Goal: Task Accomplishment & Management: Complete application form

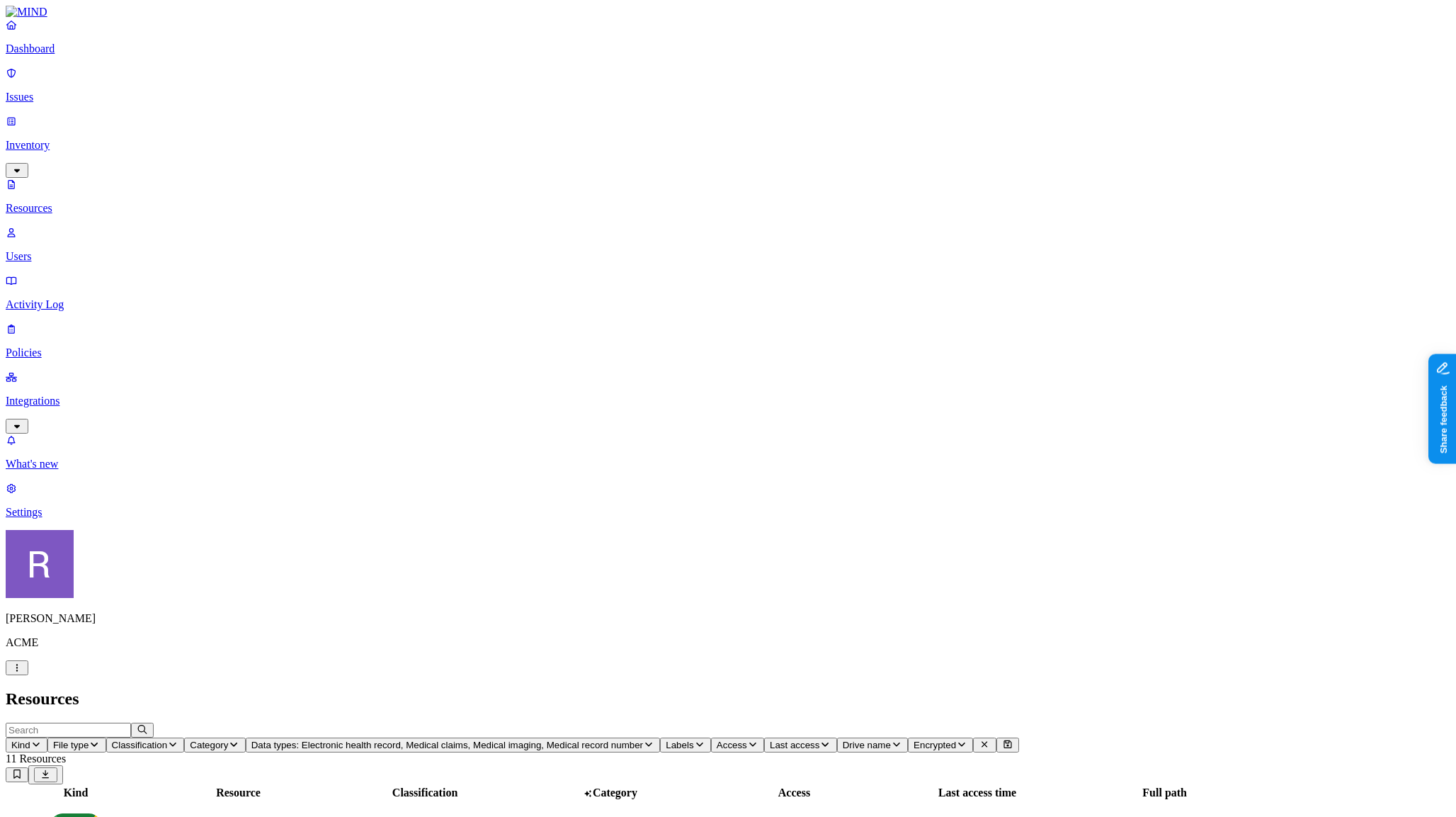
click at [79, 55] on p "Dashboard" at bounding box center [728, 49] width 1445 height 13
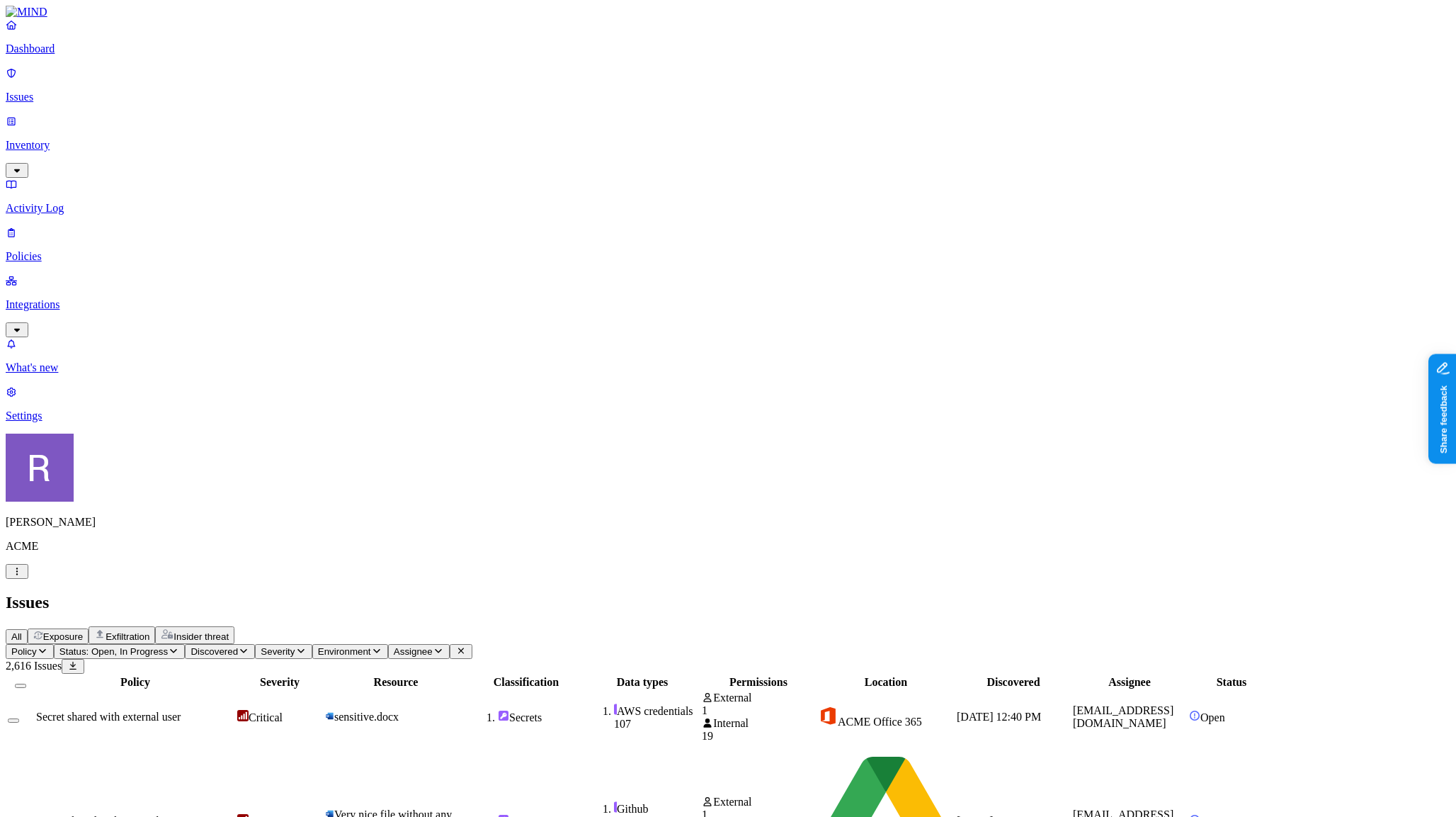
scroll to position [331, 0]
click at [85, 250] on p "Policies" at bounding box center [728, 257] width 1445 height 13
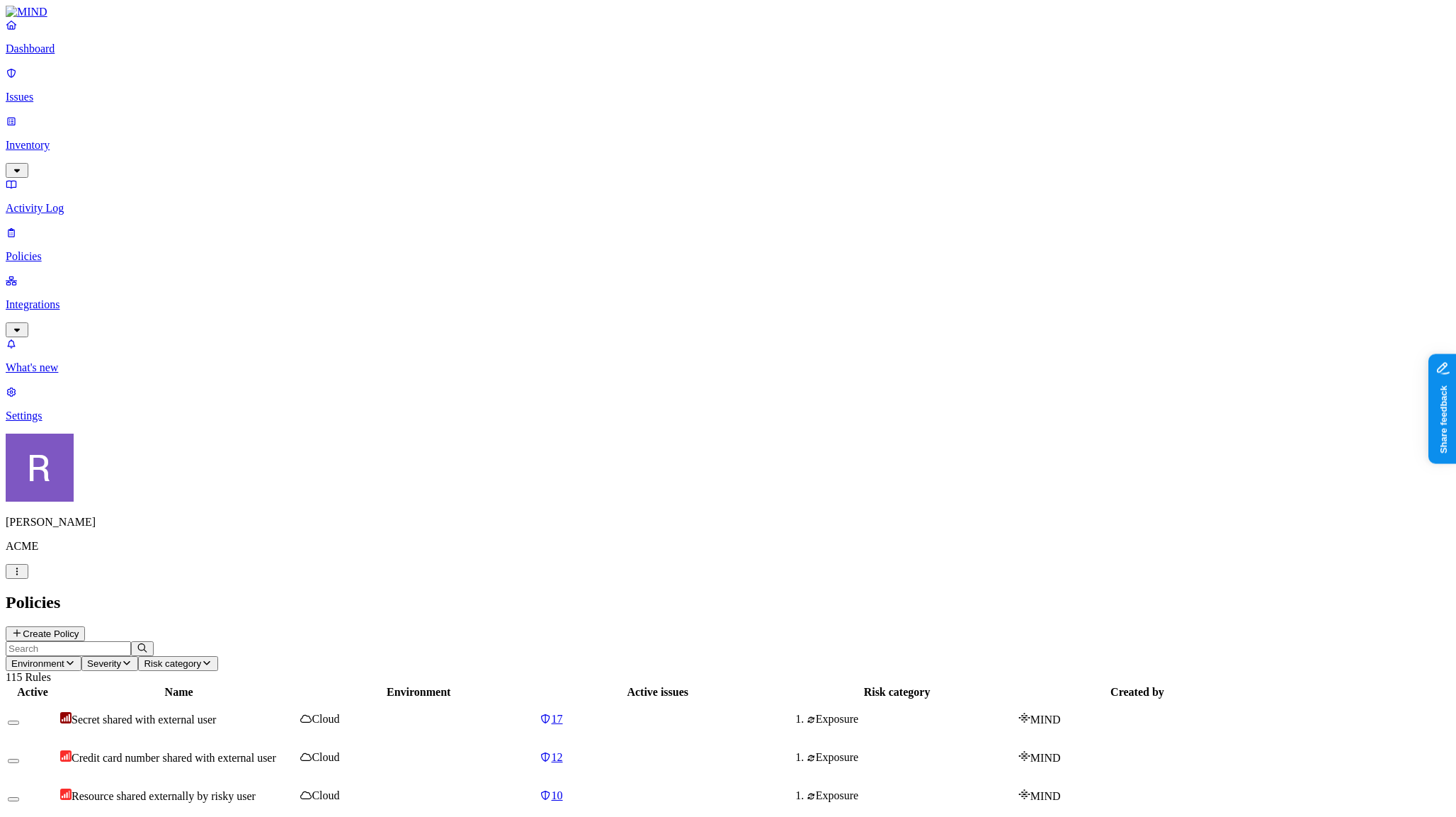
click at [97, 96] on link "Issues" at bounding box center [728, 86] width 1445 height 37
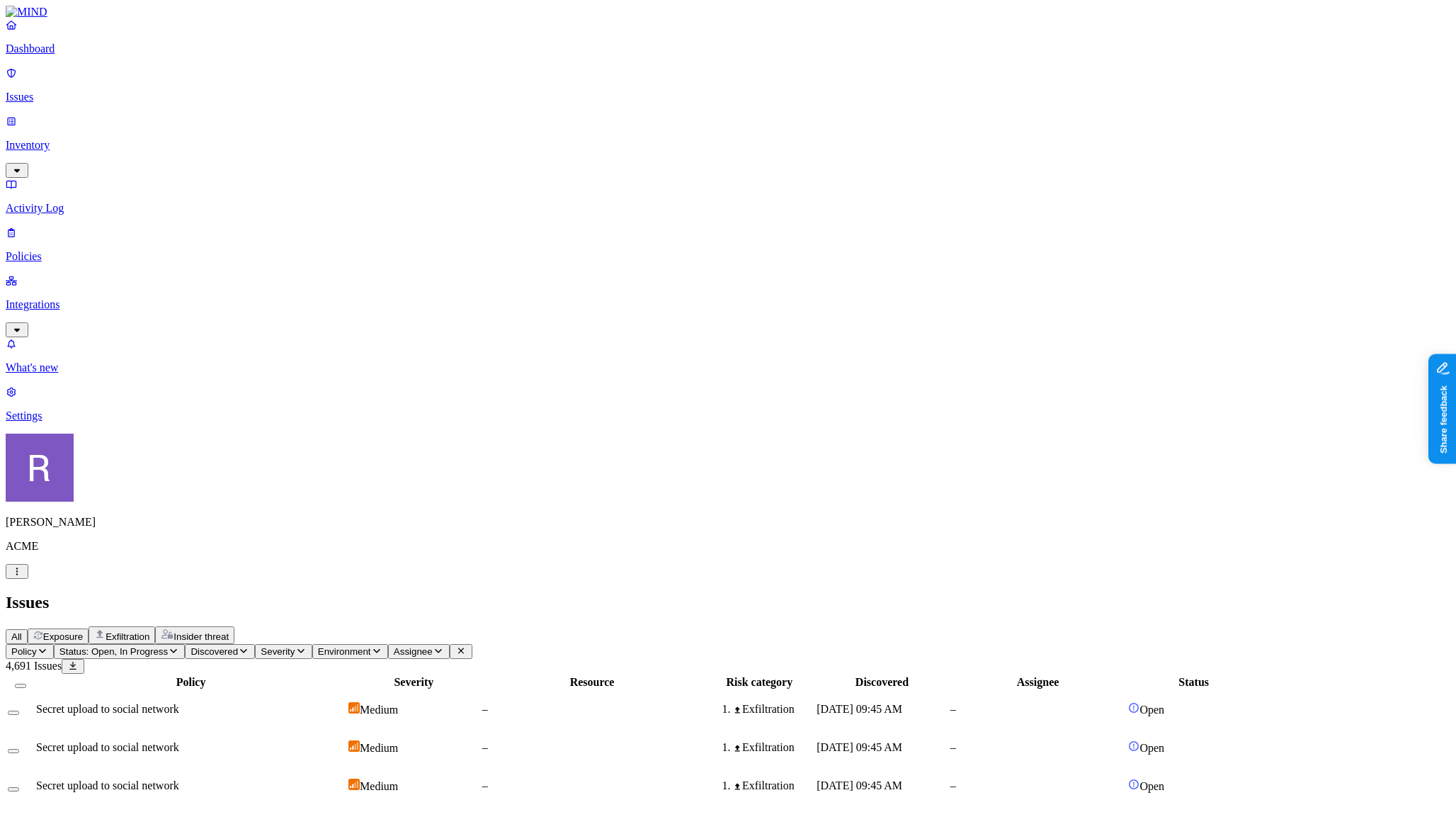
click at [83, 631] on span "Exposure" at bounding box center [62, 636] width 40 height 10
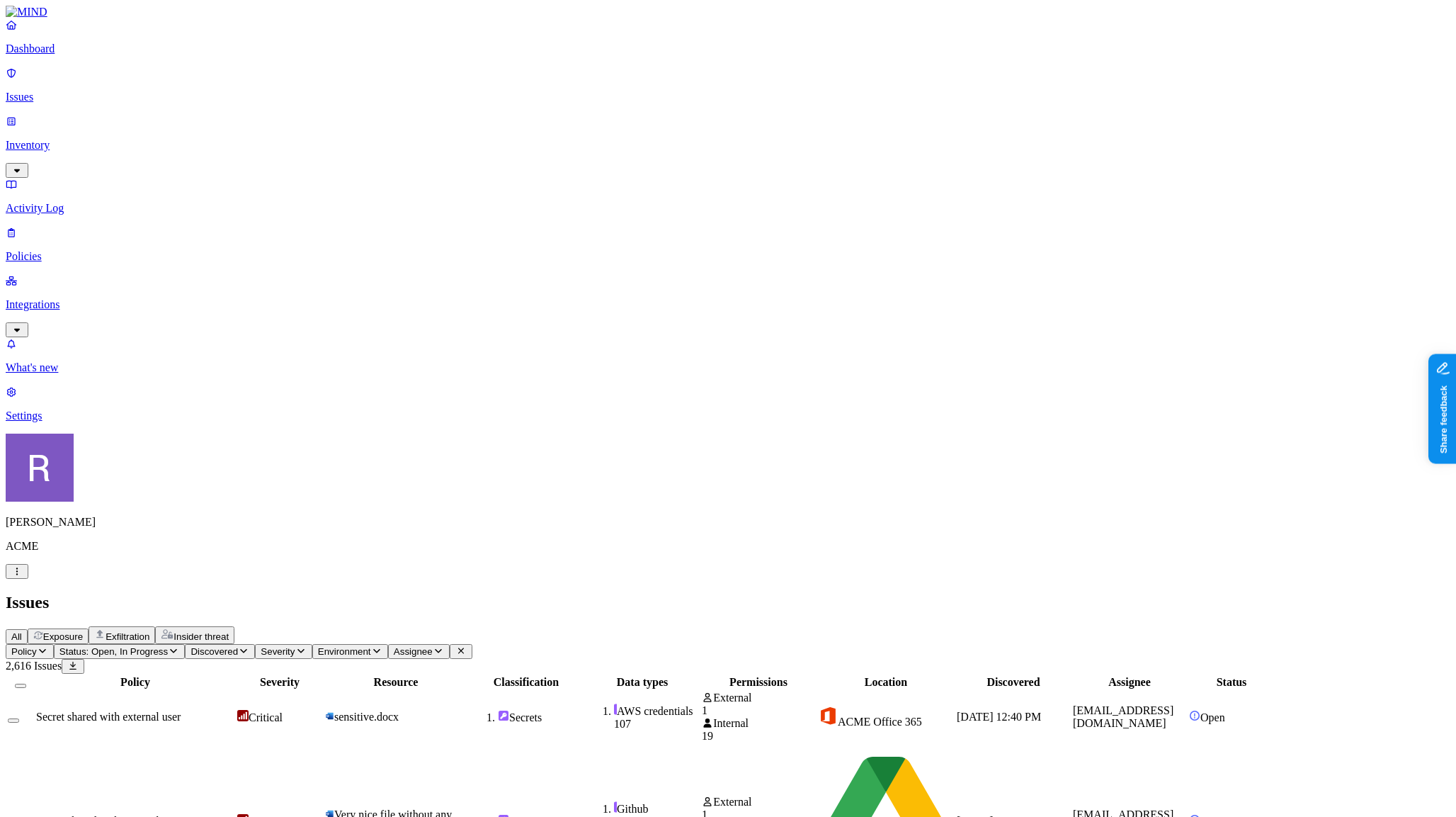
click at [64, 139] on p "Inventory" at bounding box center [728, 145] width 1445 height 13
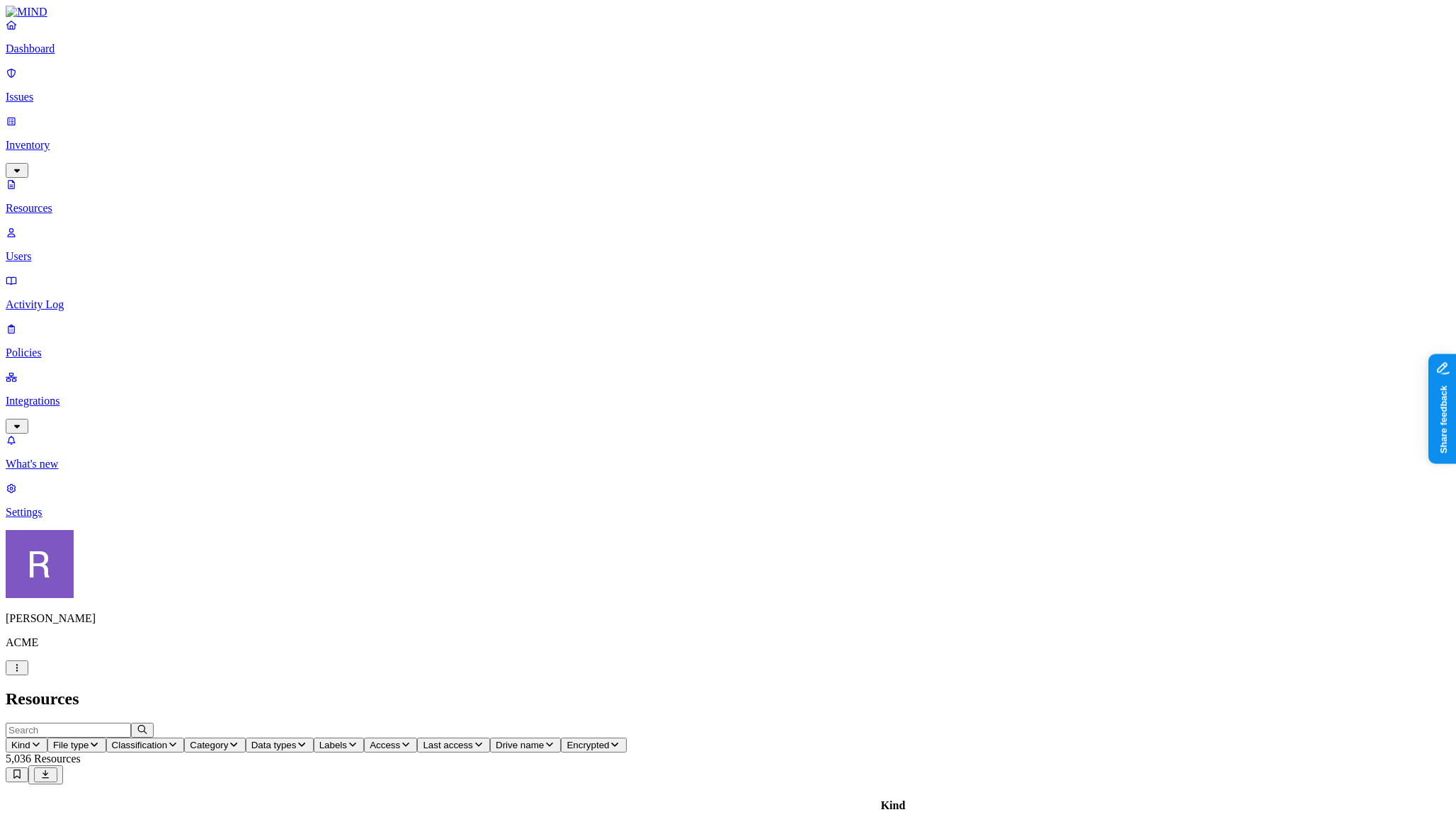
click at [88, 740] on span "File type" at bounding box center [71, 744] width 35 height 10
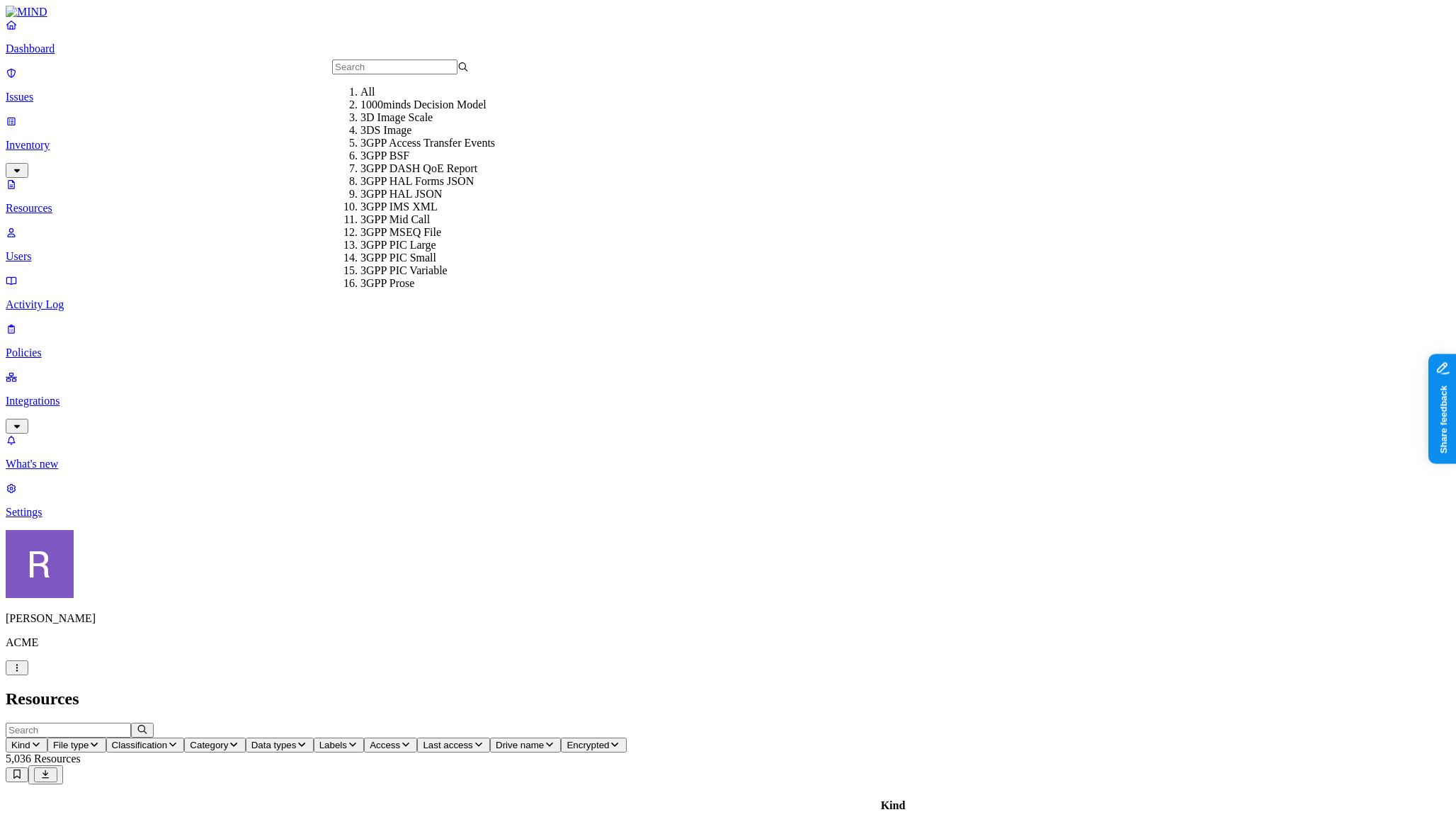
click at [364, 73] on input "text" at bounding box center [394, 67] width 126 height 15
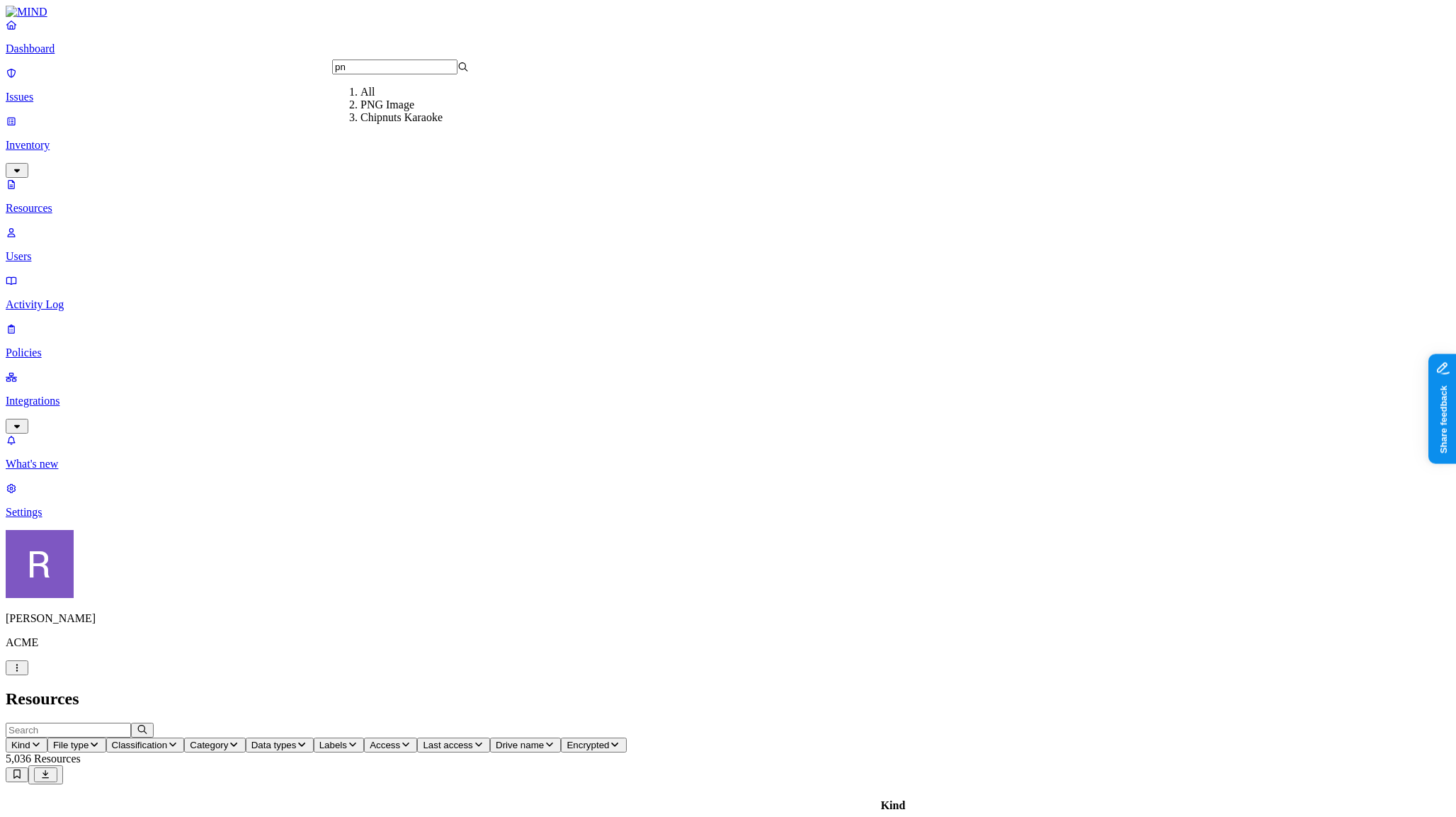
type input "p"
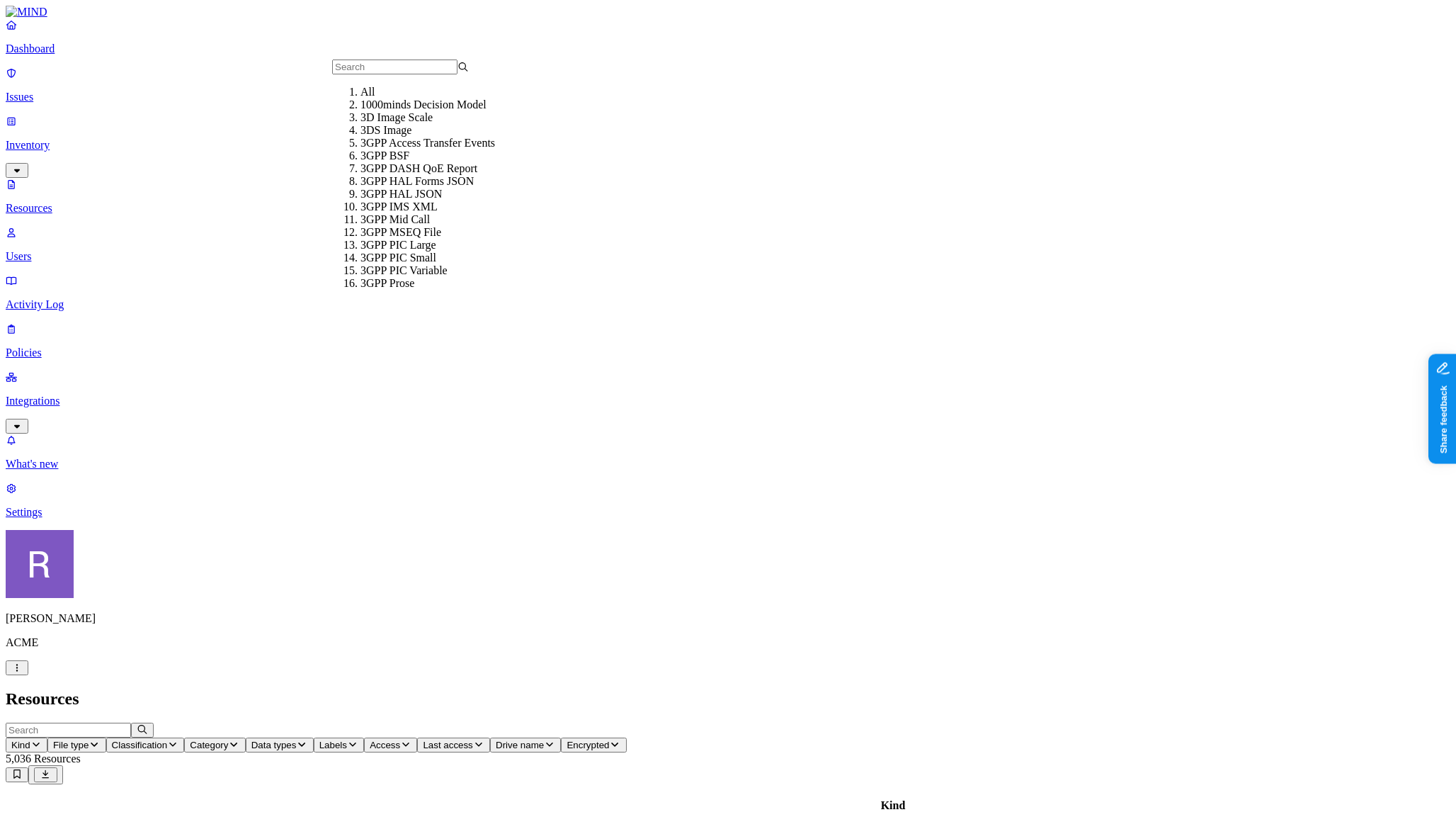
click at [421, 690] on h2 "Resources" at bounding box center [728, 699] width 1445 height 20
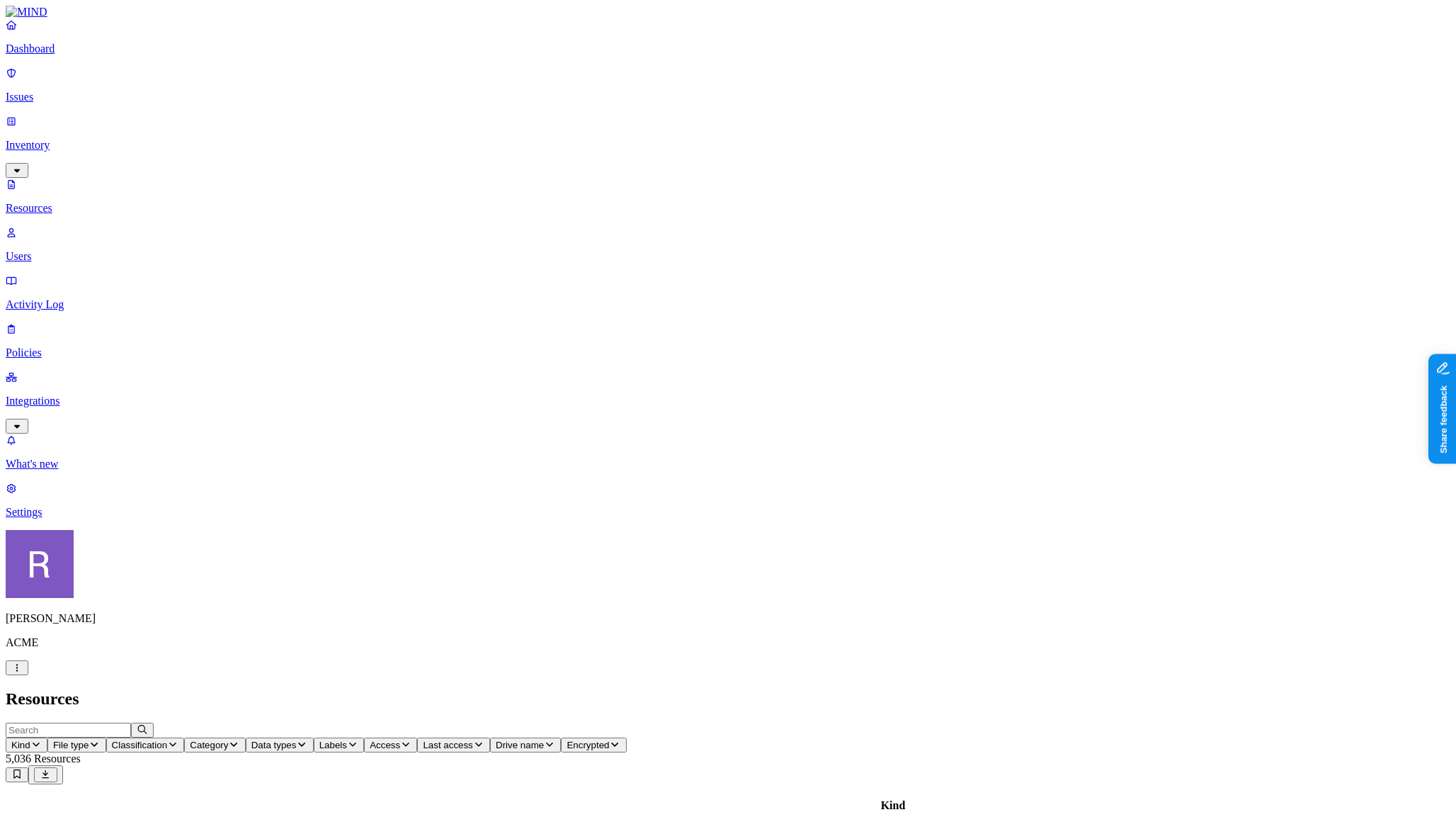
click at [139, 370] on link "Integrations" at bounding box center [728, 400] width 1445 height 60
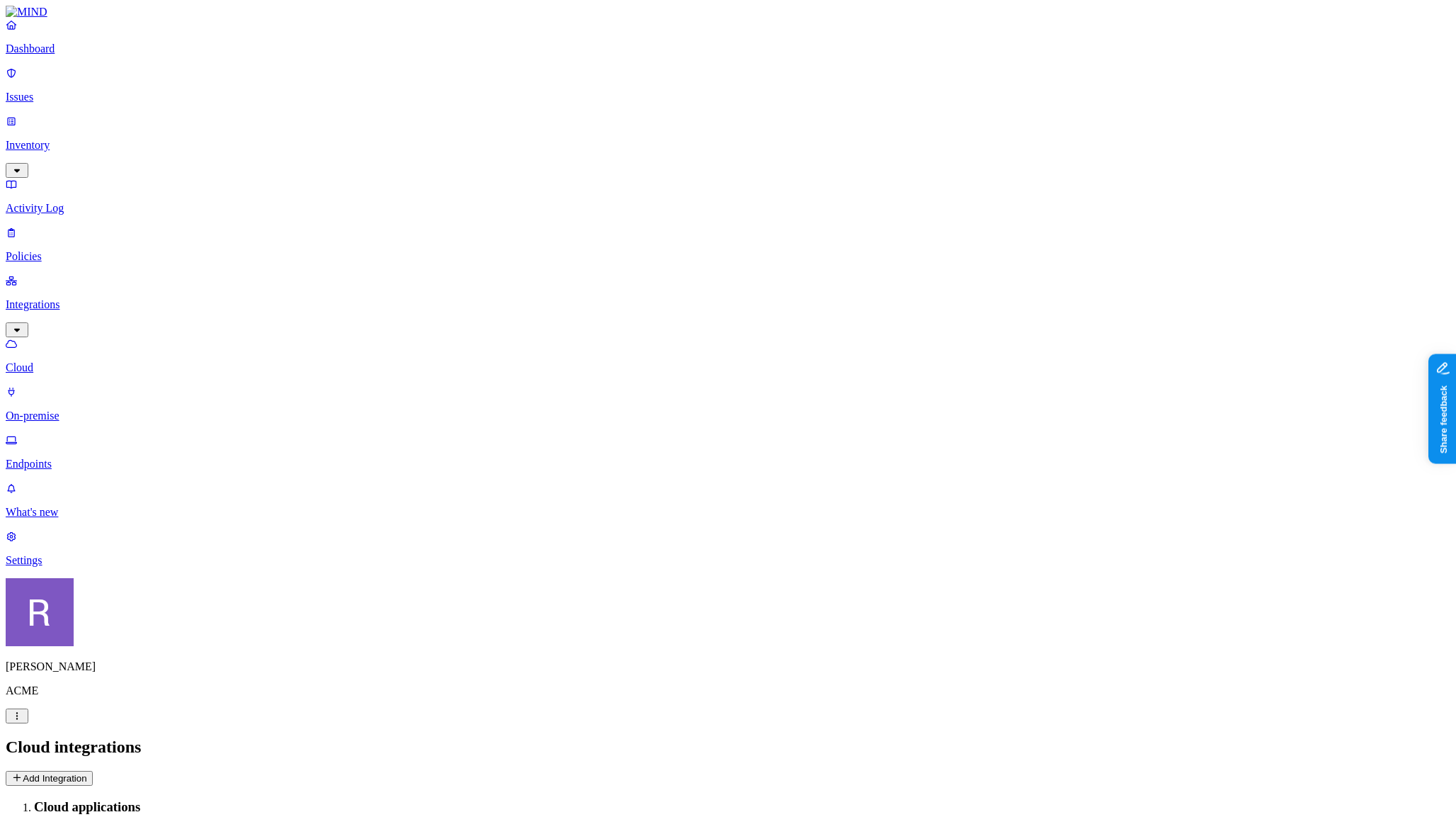
click at [93, 770] on button "Add Integration" at bounding box center [49, 778] width 87 height 15
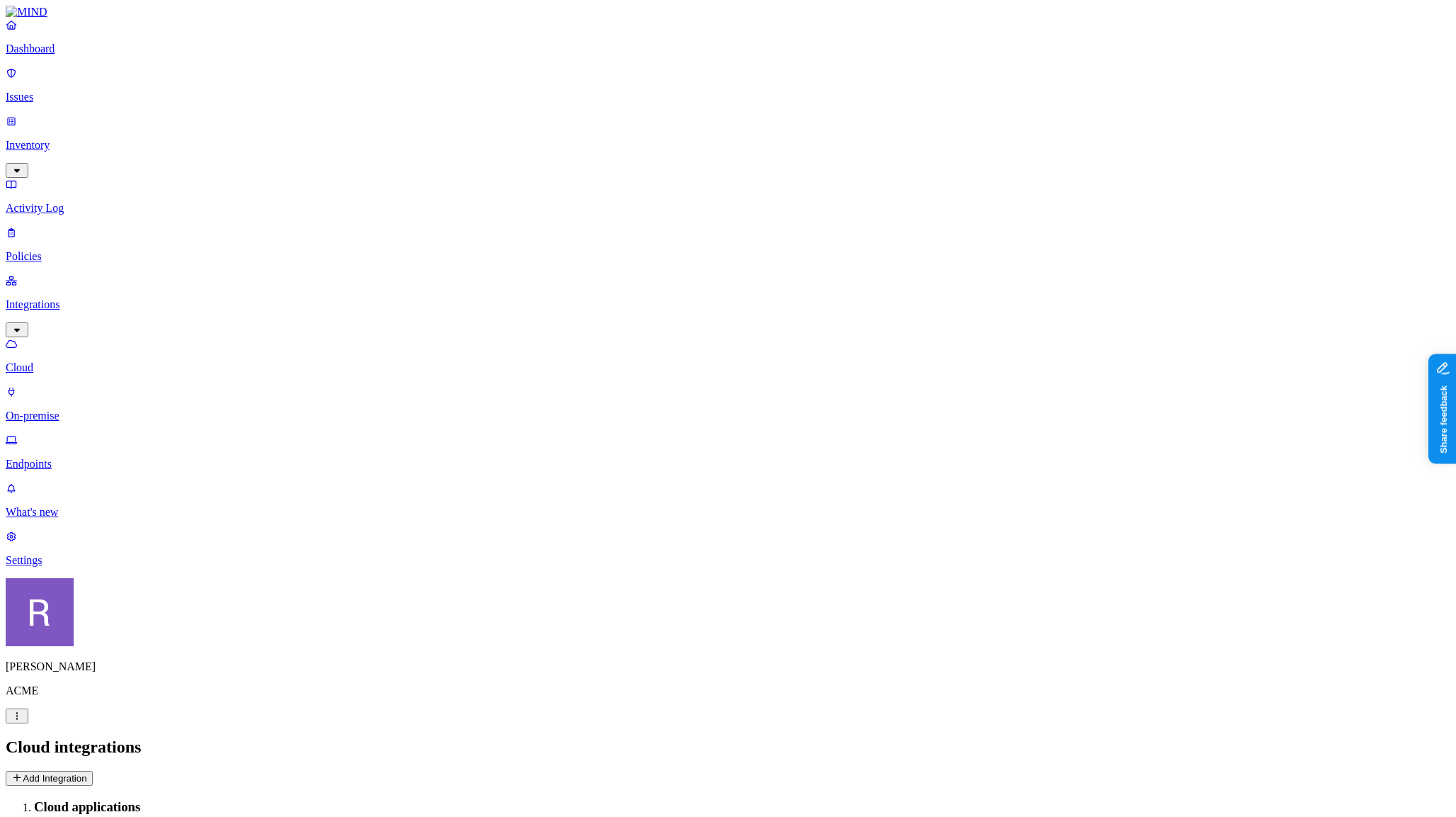
click at [1386, 738] on div "Cloud integrations Add Integration" at bounding box center [728, 762] width 1445 height 48
click at [93, 770] on button "Add Integration" at bounding box center [49, 778] width 87 height 15
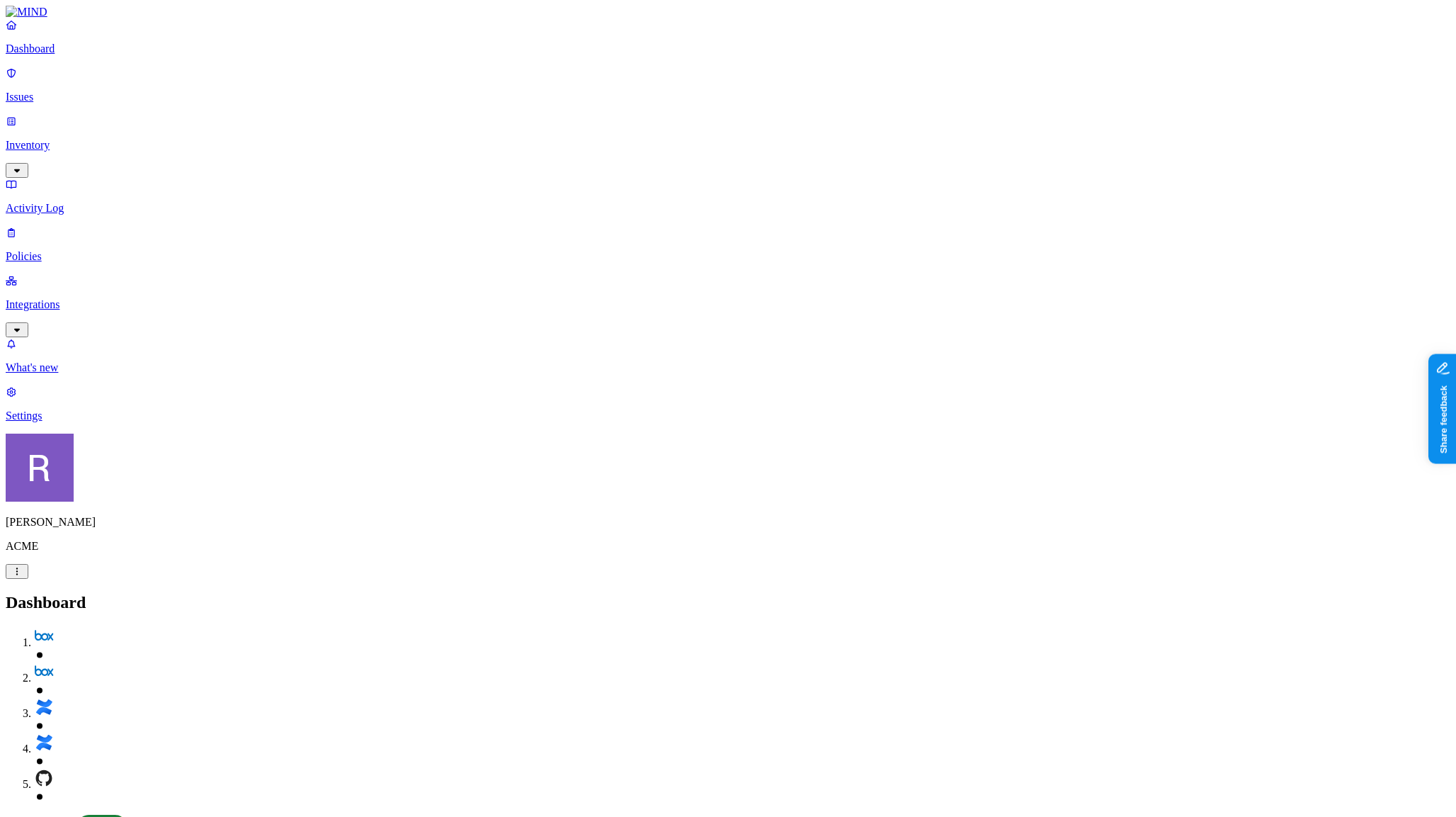
click at [28, 226] on link "Policies" at bounding box center [728, 245] width 1445 height 37
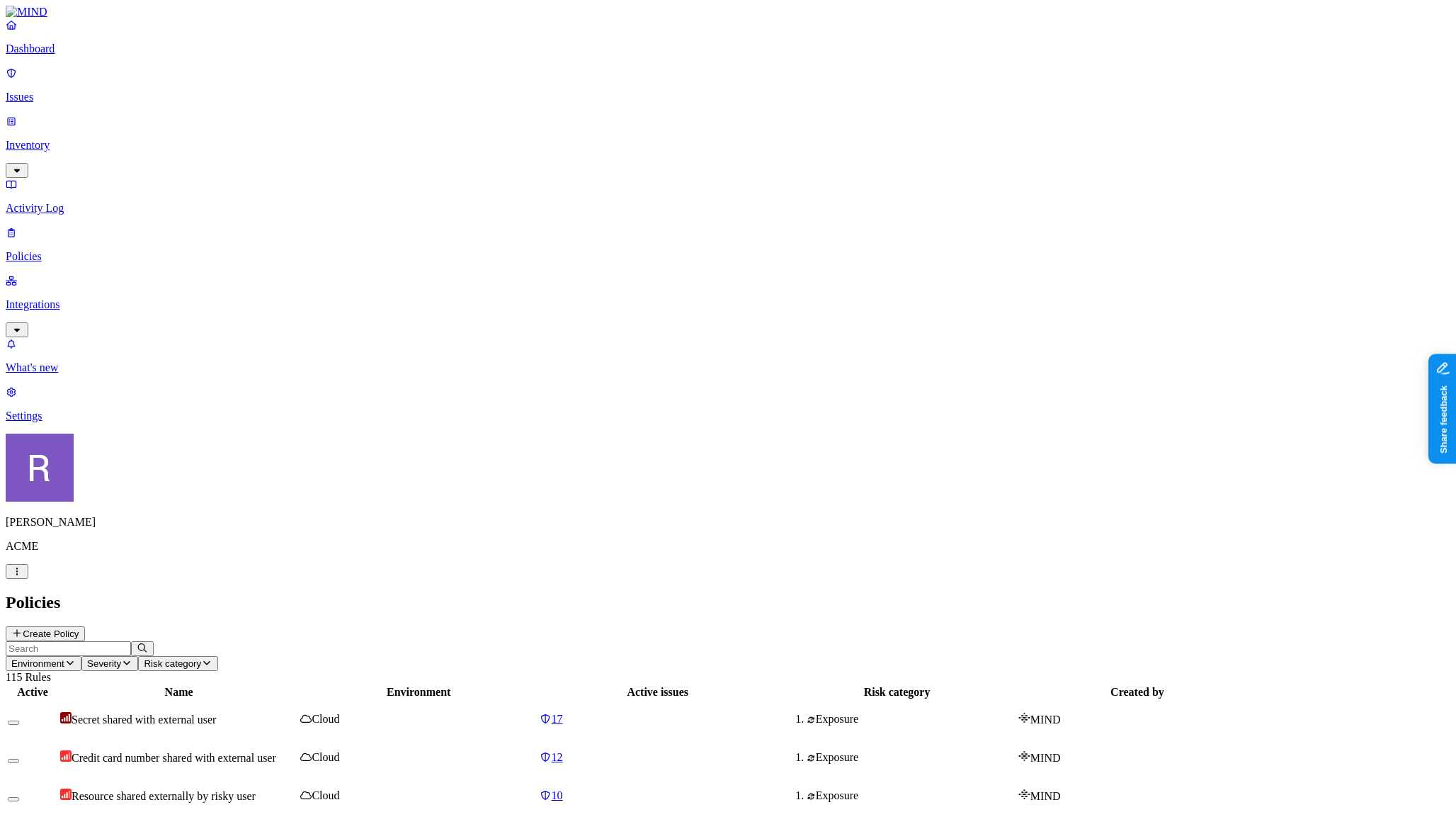
click at [85, 626] on button "Create Policy" at bounding box center [45, 634] width 79 height 15
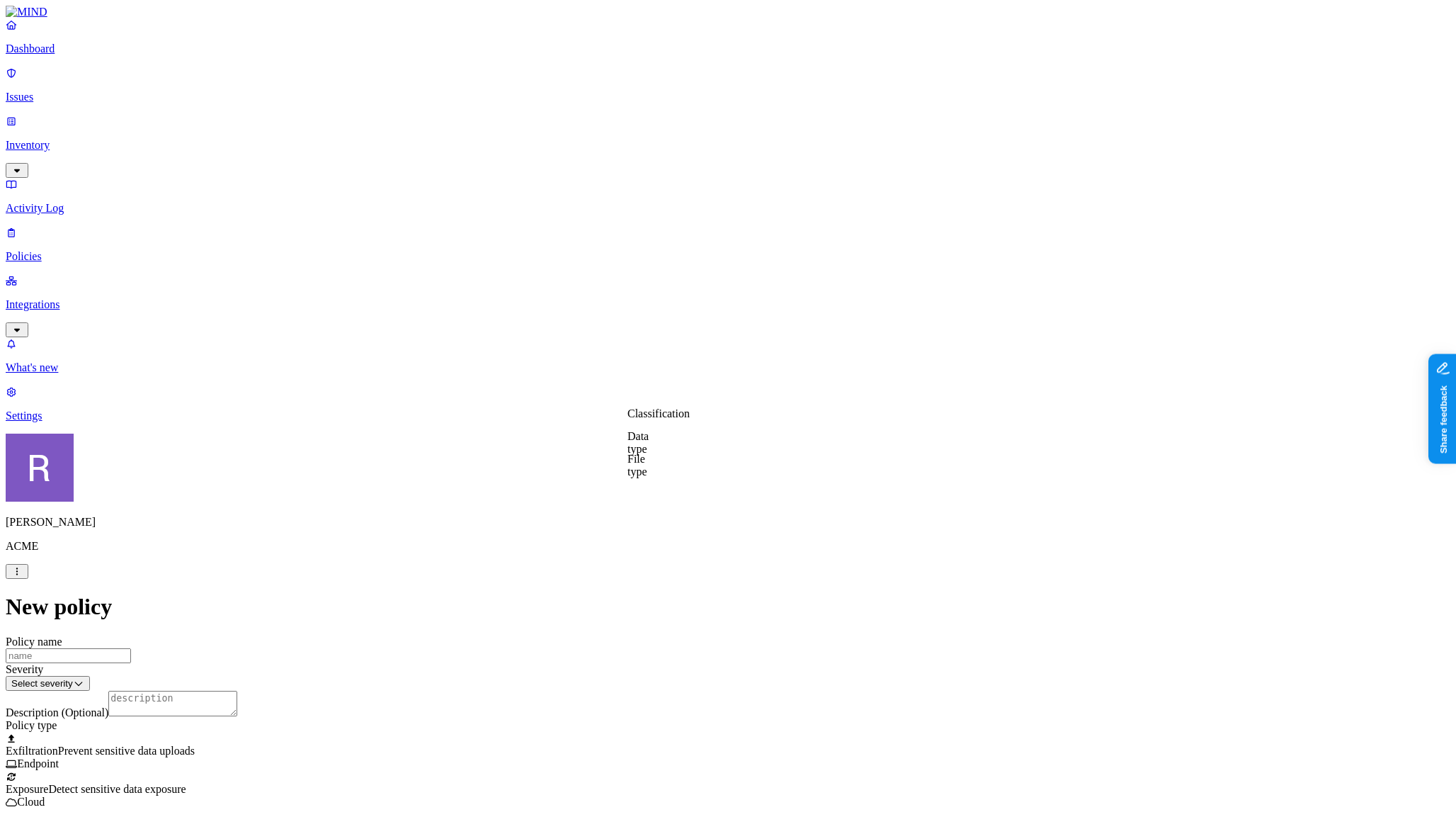
click at [684, 420] on label "Classification" at bounding box center [659, 413] width 62 height 12
click at [639, 517] on button "button" at bounding box center [634, 515] width 11 height 5
click at [694, 545] on label "Web Category" at bounding box center [673, 539] width 42 height 25
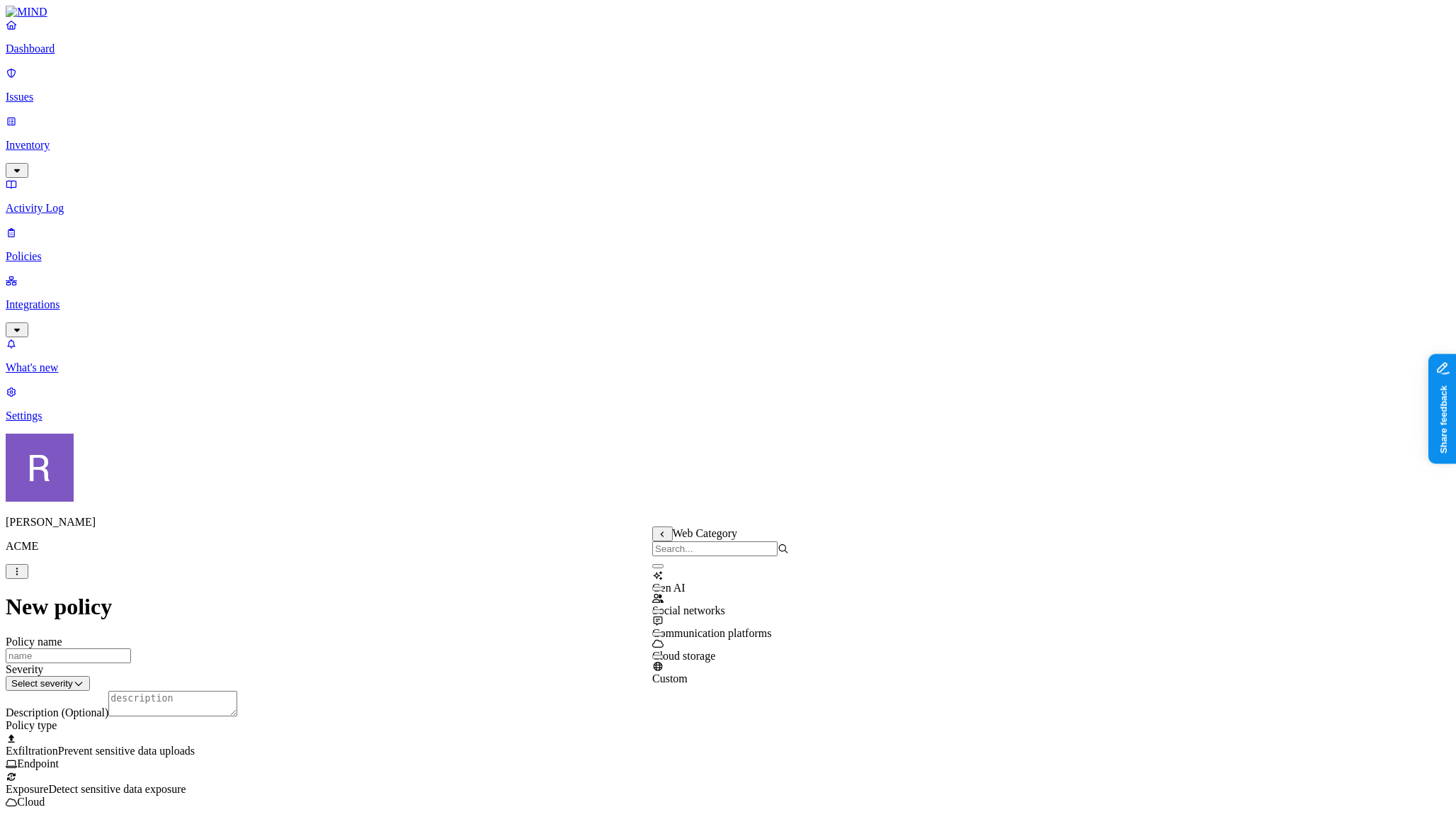
drag, startPoint x: 720, startPoint y: 579, endPoint x: 732, endPoint y: 578, distance: 12.0
click at [686, 582] on span "Gen AI" at bounding box center [669, 587] width 33 height 12
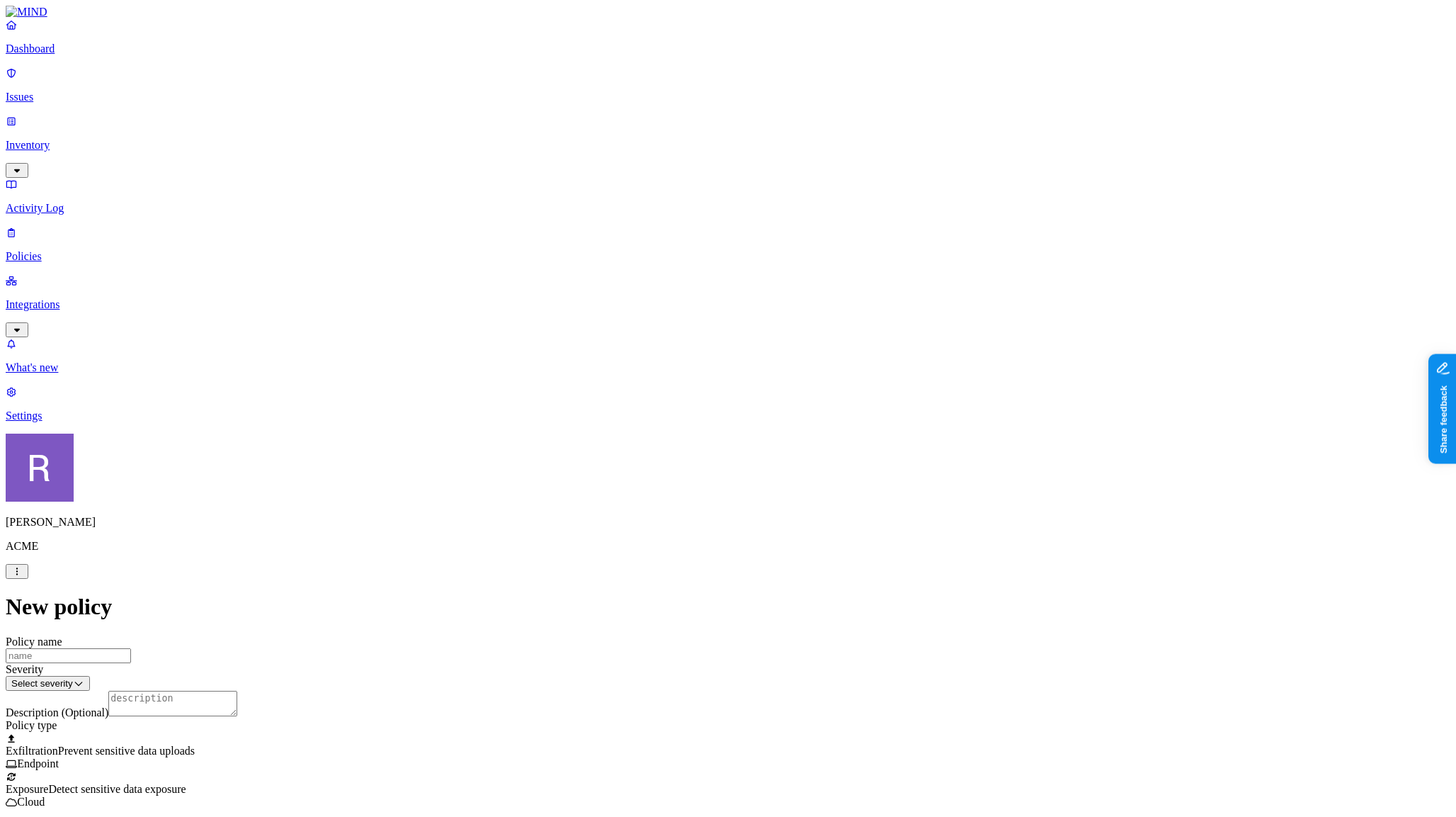
click at [757, 402] on label "AND" at bounding box center [749, 395] width 25 height 12
click at [770, 452] on label "Account type" at bounding box center [755, 439] width 38 height 25
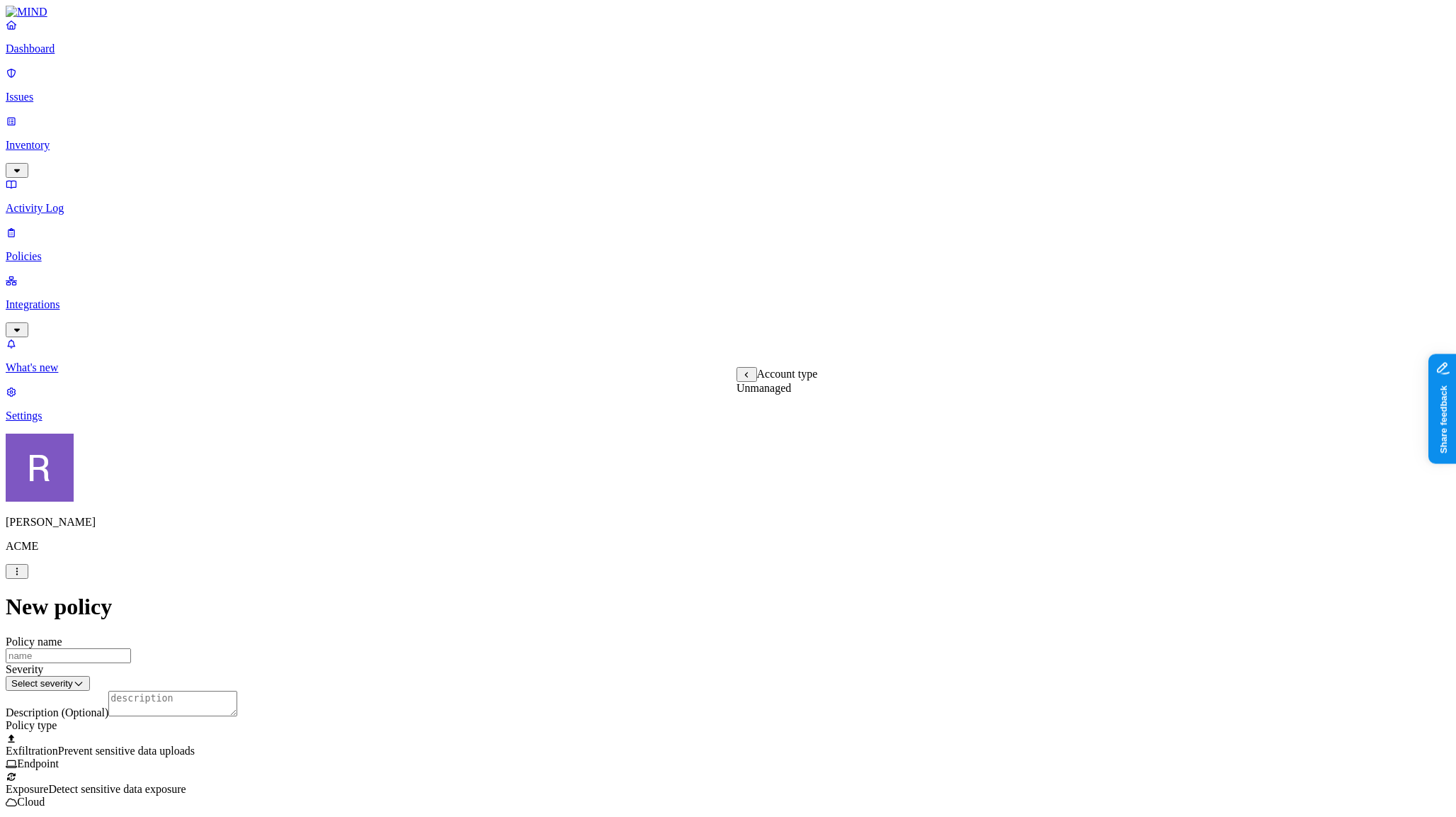
click at [774, 394] on label "Unmanaged" at bounding box center [764, 387] width 55 height 12
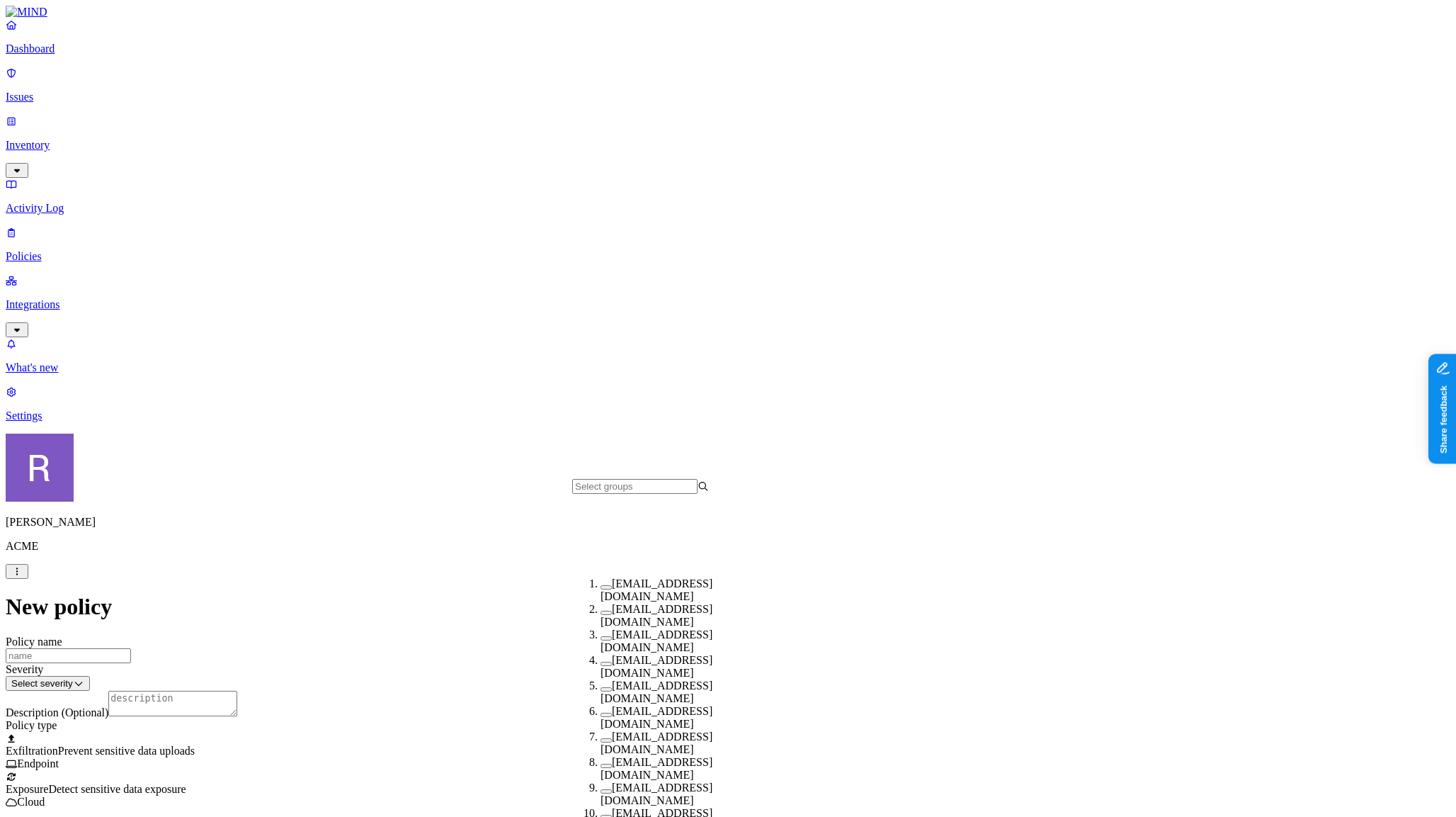
scroll to position [214, 0]
click at [601, 815] on button "button" at bounding box center [607, 817] width 11 height 5
drag, startPoint x: 910, startPoint y: 519, endPoint x: 907, endPoint y: 490, distance: 29.2
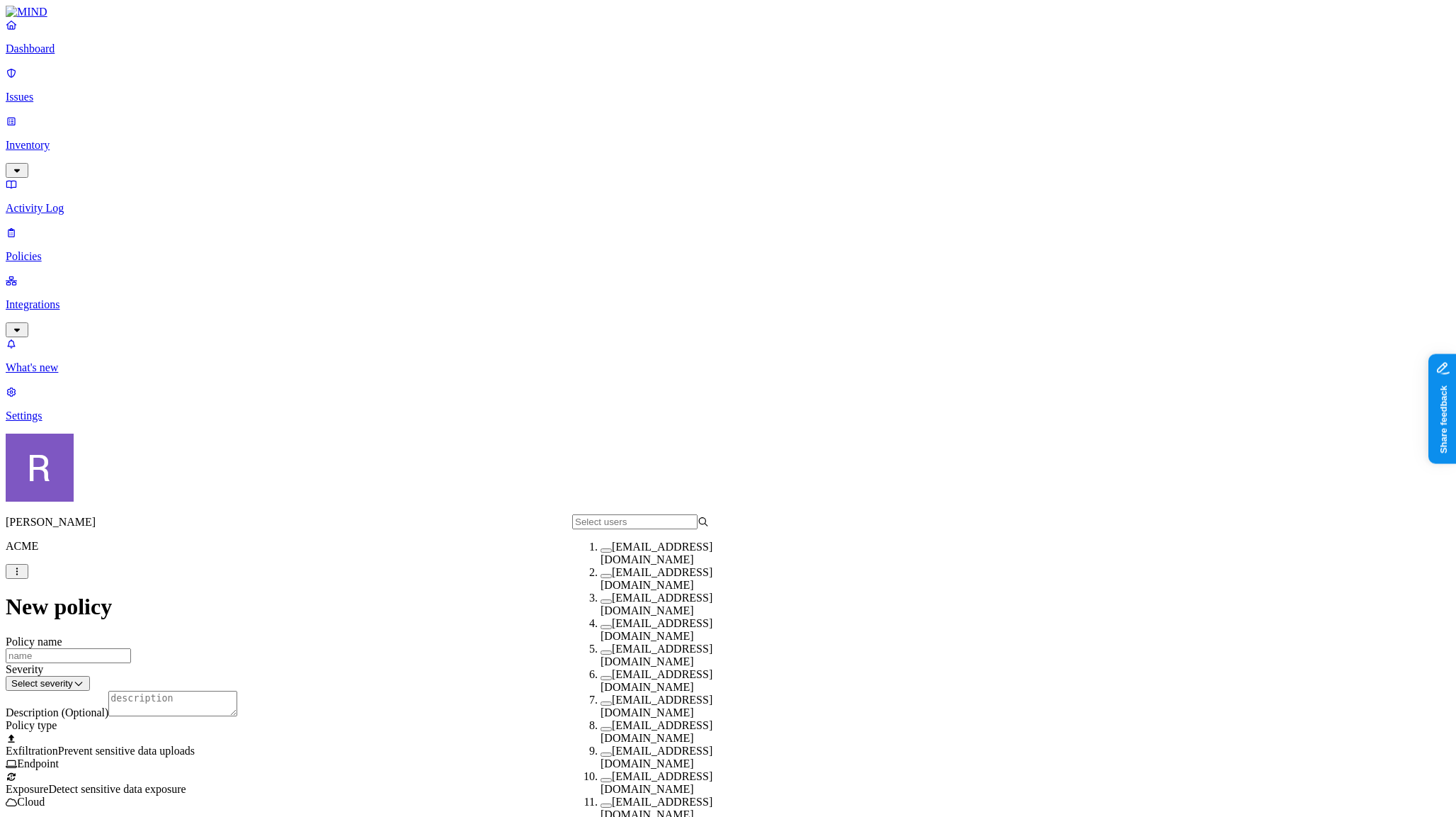
click at [601, 737] on div "[EMAIL_ADDRESS][DOMAIN_NAME]" at bounding box center [669, 731] width 137 height 25
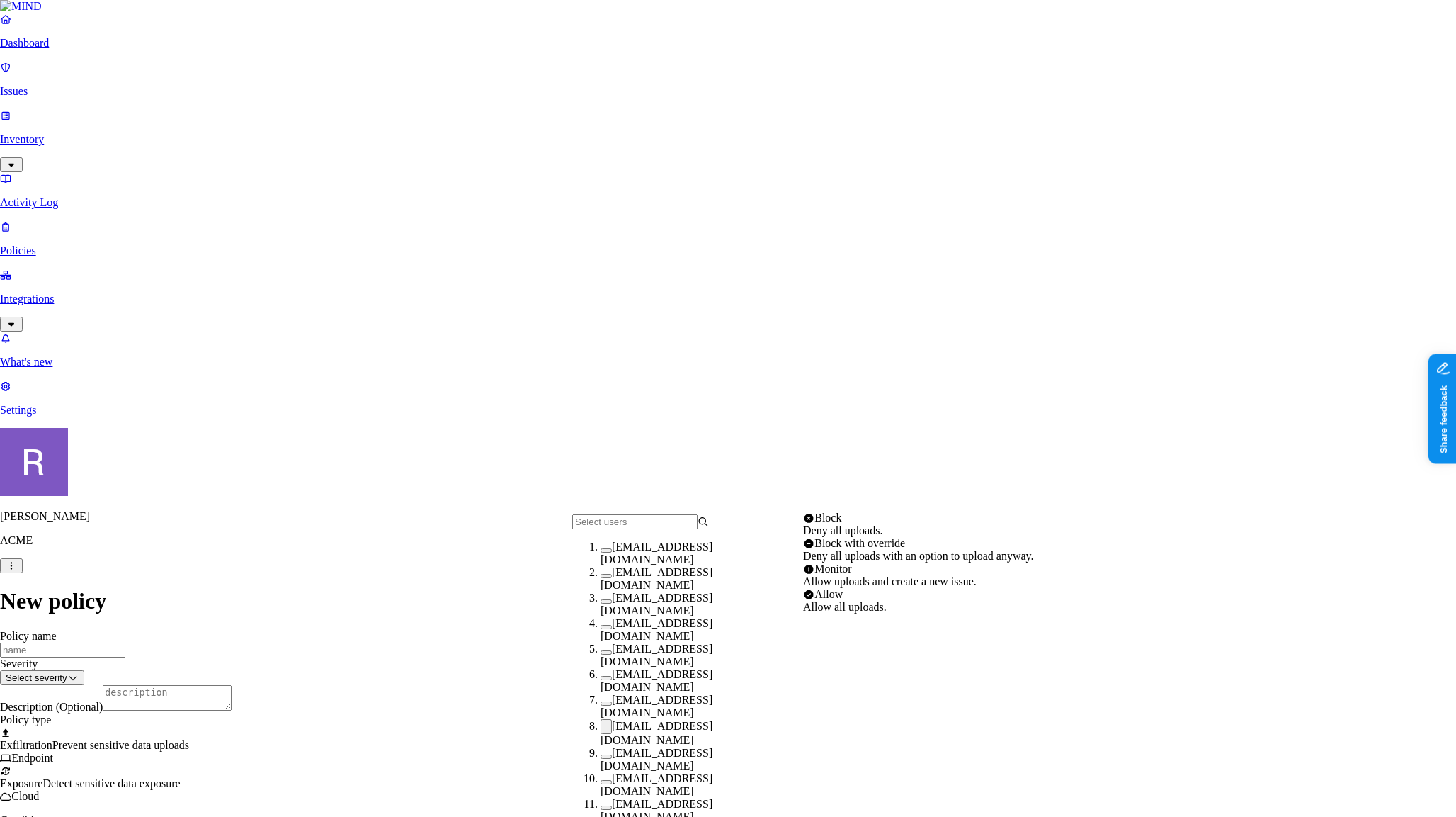
select select "1"
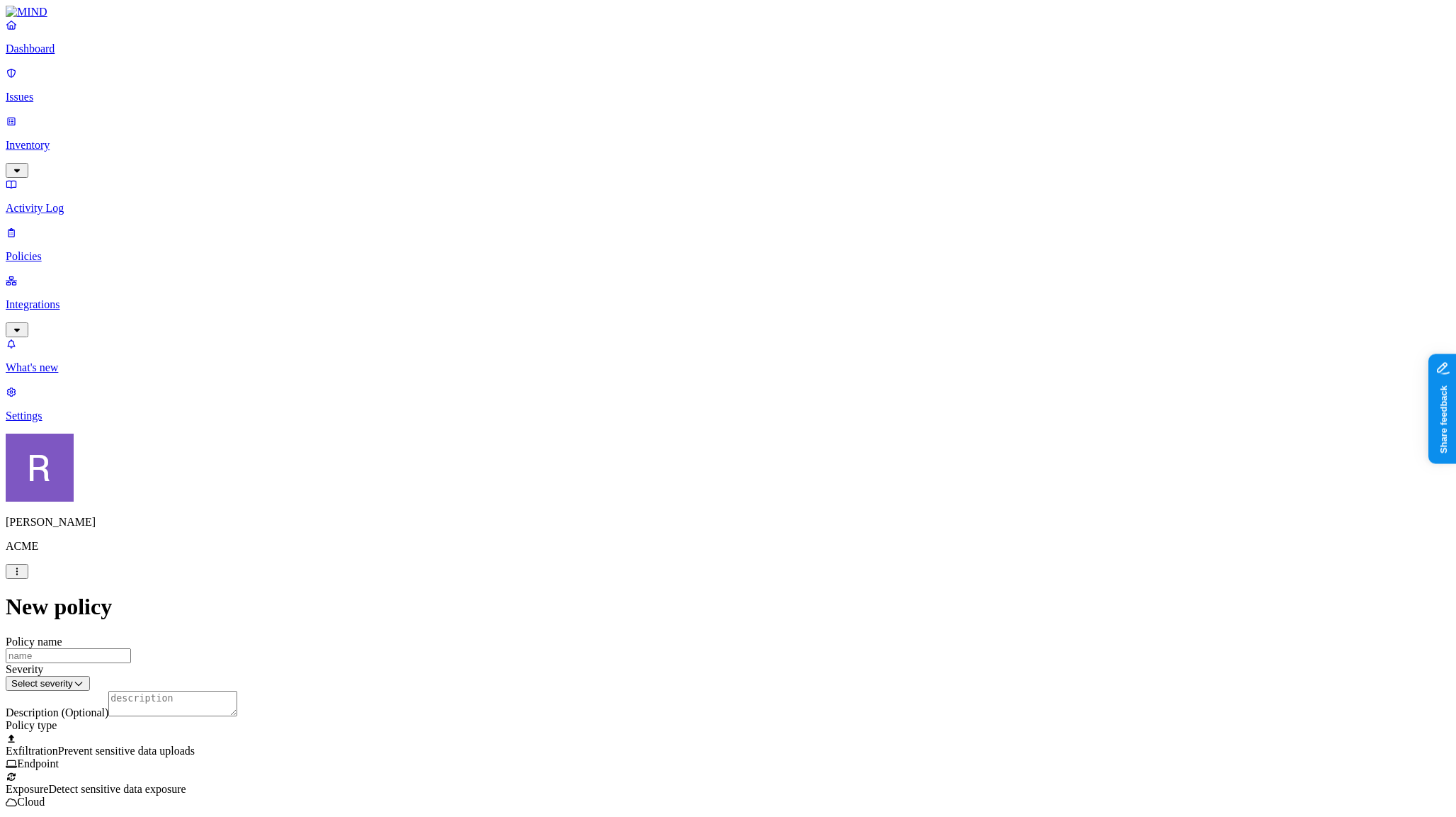
scroll to position [0, 0]
click at [60, 55] on p "Dashboard" at bounding box center [728, 49] width 1445 height 13
